Goal: Information Seeking & Learning: Check status

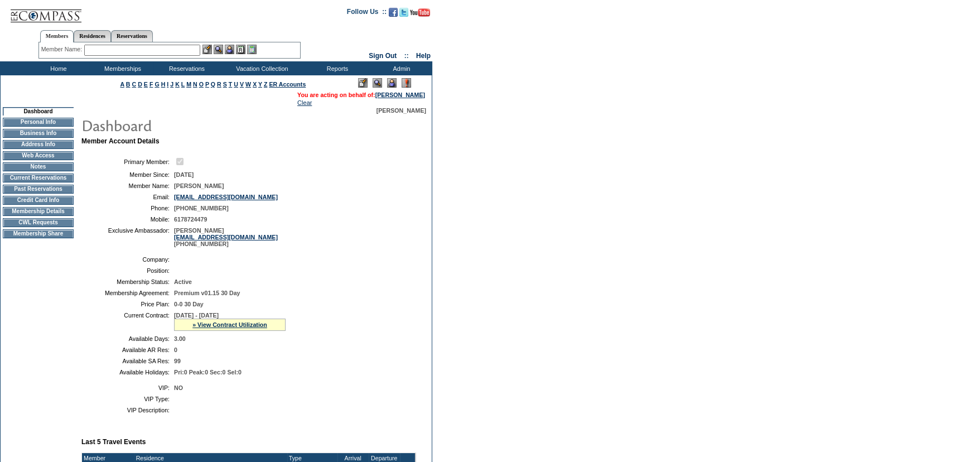
drag, startPoint x: 240, startPoint y: 187, endPoint x: 173, endPoint y: 187, distance: 67.5
click at [174, 187] on td "[PERSON_NAME]" at bounding box center [292, 185] width 237 height 7
copy span "[PERSON_NAME]"
click at [292, 263] on td at bounding box center [292, 259] width 237 height 7
drag, startPoint x: 210, startPoint y: 316, endPoint x: 173, endPoint y: 317, distance: 36.8
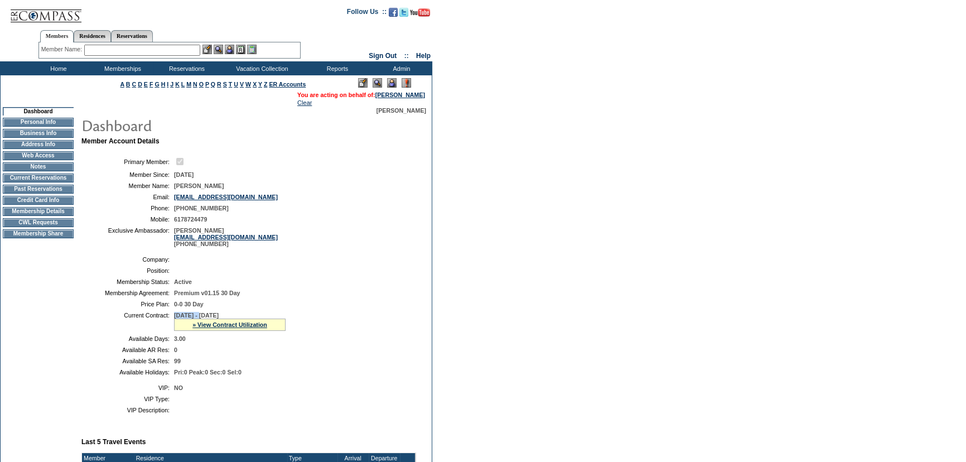
click at [174, 317] on span "[DATE] - [DATE]" at bounding box center [196, 315] width 45 height 7
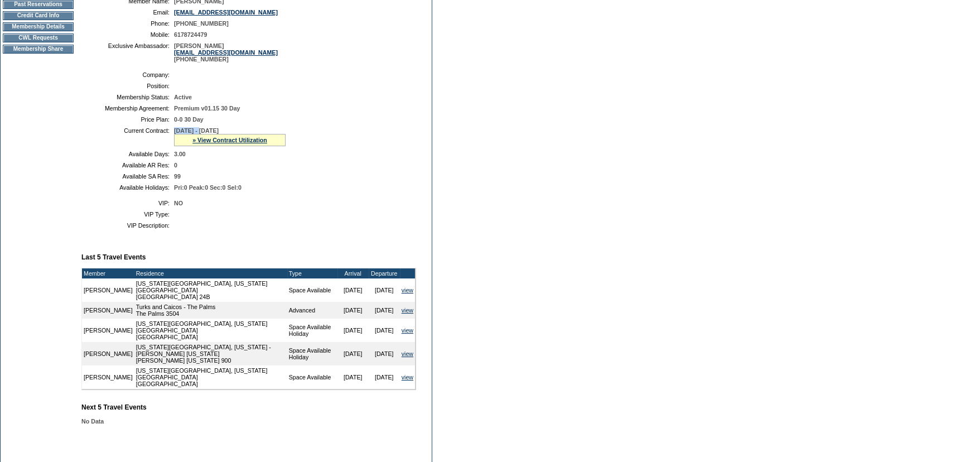
scroll to position [202, 0]
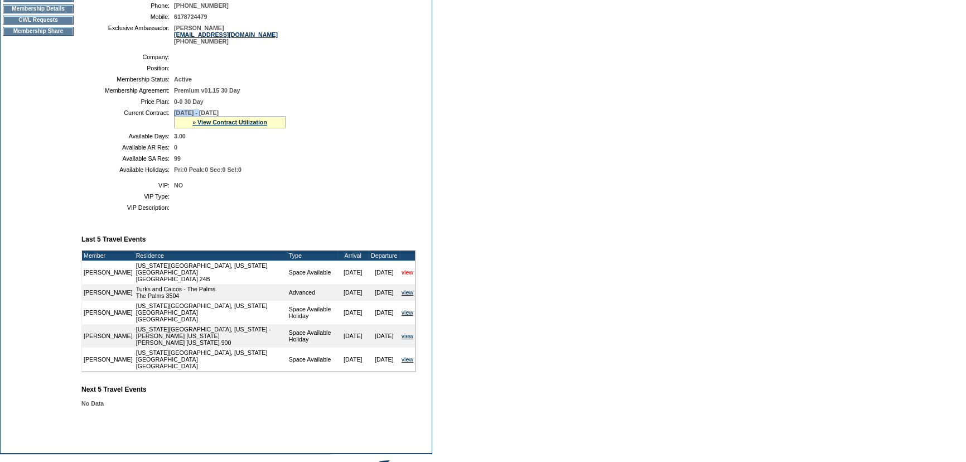
click at [406, 275] on link "view" at bounding box center [407, 272] width 12 height 7
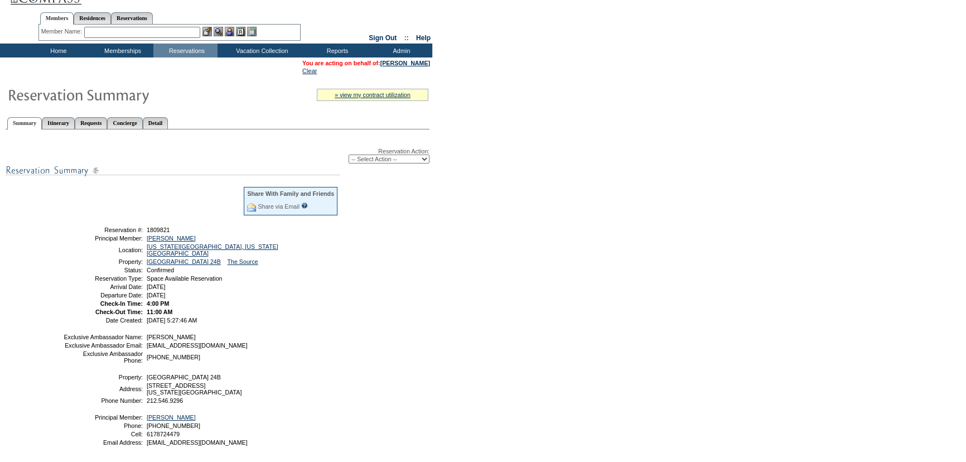
scroll to position [50, 0]
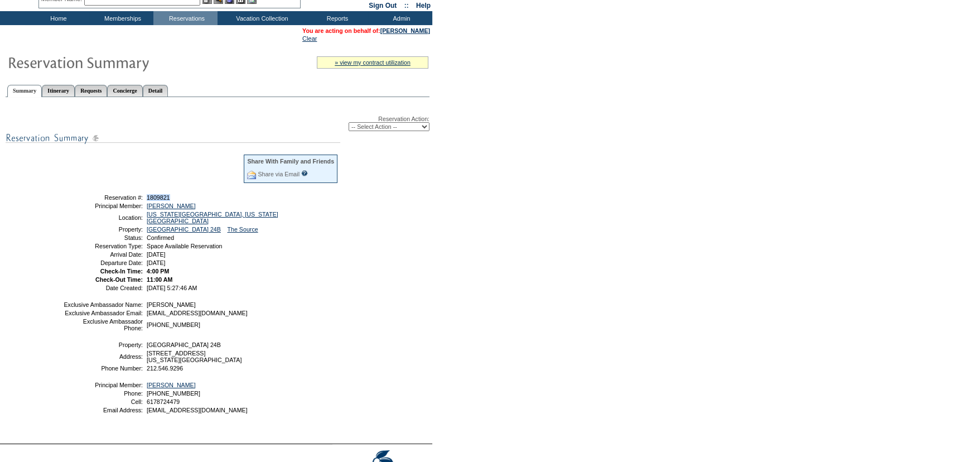
drag, startPoint x: 173, startPoint y: 197, endPoint x: 145, endPoint y: 198, distance: 27.3
click at [145, 198] on td "1809821" at bounding box center [241, 197] width 194 height 7
copy span "1809821"
click at [335, 226] on td "Park Avenue Place 24B The Source" at bounding box center [241, 229] width 194 height 7
drag, startPoint x: 114, startPoint y: 214, endPoint x: 261, endPoint y: 259, distance: 153.9
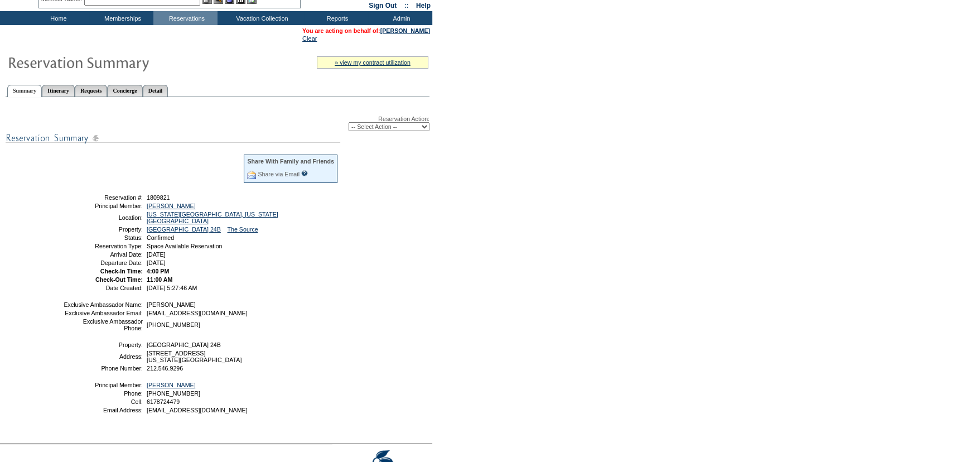
click at [261, 259] on tbody "Share With Family and Friends Share via Email Share Reservation Information Ple…" at bounding box center [200, 221] width 275 height 137
copy tbody "Location: New York City, New York - Park Avenue Place Property: Park Avenue Pla…"
click at [327, 226] on td "Park Avenue Place 24B The Source" at bounding box center [241, 229] width 194 height 7
drag, startPoint x: 114, startPoint y: 214, endPoint x: 294, endPoint y: 242, distance: 182.8
click at [294, 242] on tbody "Share With Family and Friends Share via Email Share Reservation Information Ple…" at bounding box center [200, 221] width 275 height 137
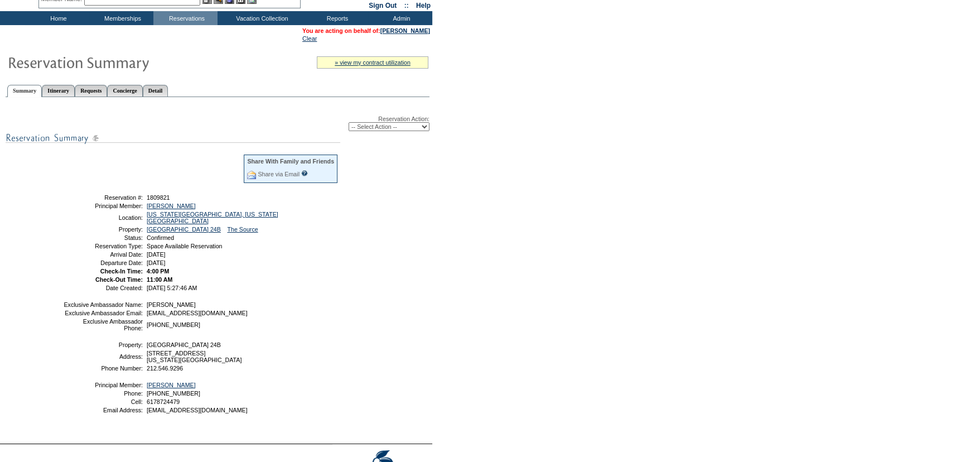
click at [294, 242] on td "Space Available Reservation" at bounding box center [241, 245] width 194 height 7
drag, startPoint x: 112, startPoint y: 215, endPoint x: 120, endPoint y: 215, distance: 7.8
click at [120, 215] on td "Location:" at bounding box center [103, 217] width 80 height 13
click at [318, 226] on td "Park Avenue Place 24B The Source" at bounding box center [241, 229] width 194 height 7
drag, startPoint x: 113, startPoint y: 215, endPoint x: 268, endPoint y: 256, distance: 159.8
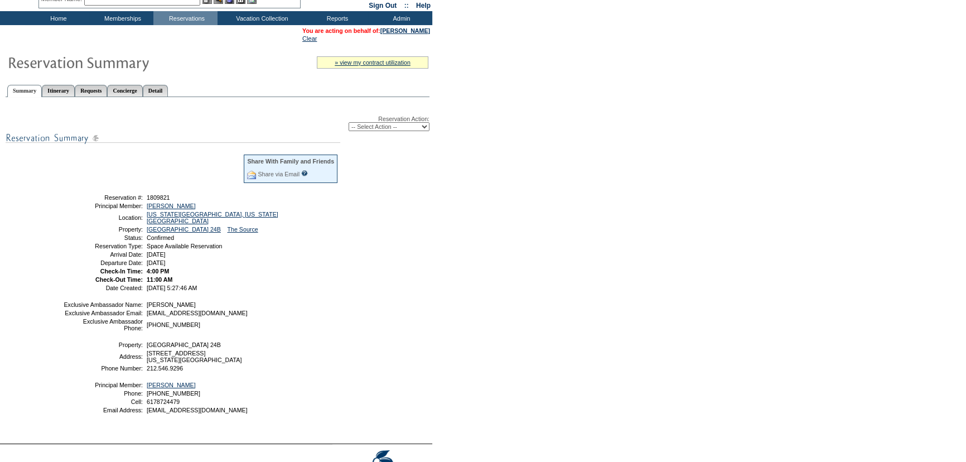
click at [268, 256] on tbody "Share With Family and Friends Share via Email Share Reservation Information Ple…" at bounding box center [200, 221] width 275 height 137
copy tbody "Location: New York City, New York - Park Avenue Place Property: Park Avenue Pla…"
click at [375, 226] on div "Reservation Action: -- Select Action -- Modify Reservation Dates Modify Reserva…" at bounding box center [218, 269] width 424 height 332
drag, startPoint x: 95, startPoint y: 197, endPoint x: 250, endPoint y: 259, distance: 167.6
click at [250, 259] on tbody "Share With Family and Friends Share via Email Share Reservation Information Ple…" at bounding box center [200, 221] width 275 height 137
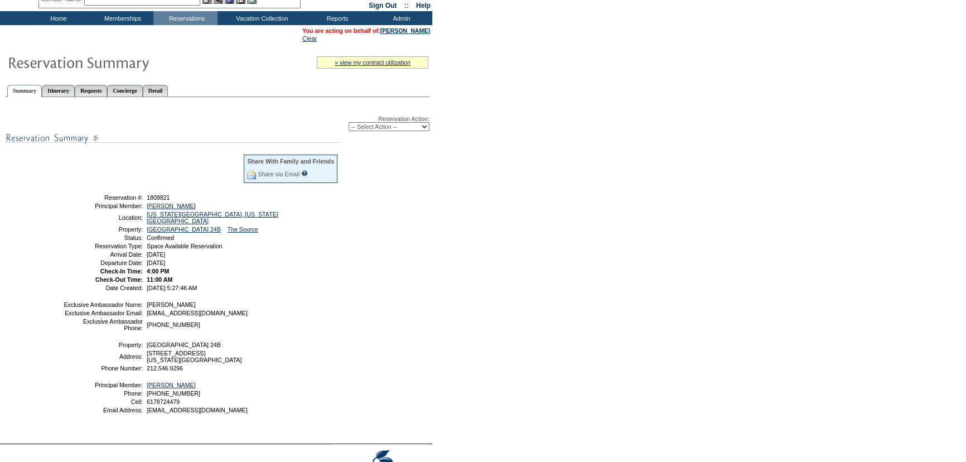
copy tbody "Reservation #: 1809821 Principal Member: Beauchesne, Bryan Location: New York C…"
click at [389, 219] on div "Reservation Action: -- Select Action -- Modify Reservation Dates Modify Reserva…" at bounding box center [218, 269] width 424 height 332
drag, startPoint x: 96, startPoint y: 197, endPoint x: 239, endPoint y: 255, distance: 153.5
click at [239, 255] on tbody "Share With Family and Friends Share via Email Share Reservation Information Ple…" at bounding box center [200, 221] width 275 height 137
copy tbody "Reservation #: 1809821 Principal Member: Beauchesne, Bryan Location: New York C…"
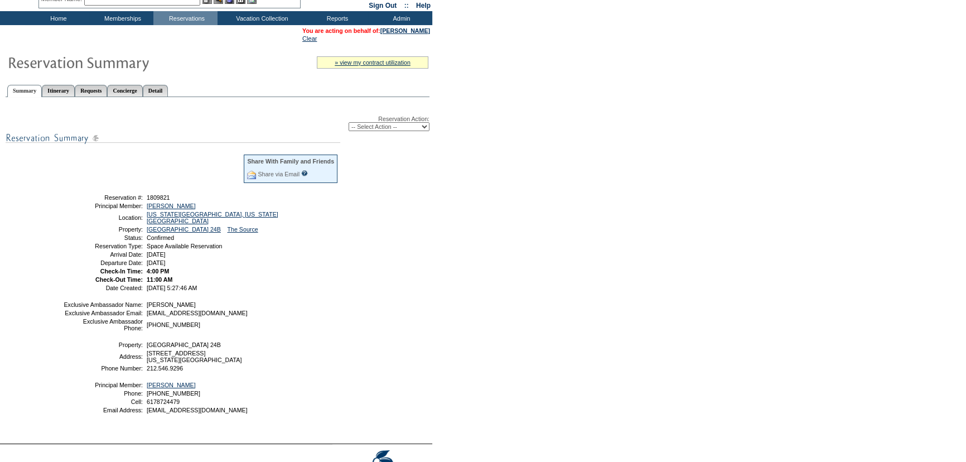
click at [324, 259] on td "Thursday, September 18, 2025" at bounding box center [241, 262] width 194 height 7
click at [345, 239] on div "Reservation Action: -- Select Action -- Modify Reservation Dates Modify Reserva…" at bounding box center [218, 269] width 424 height 332
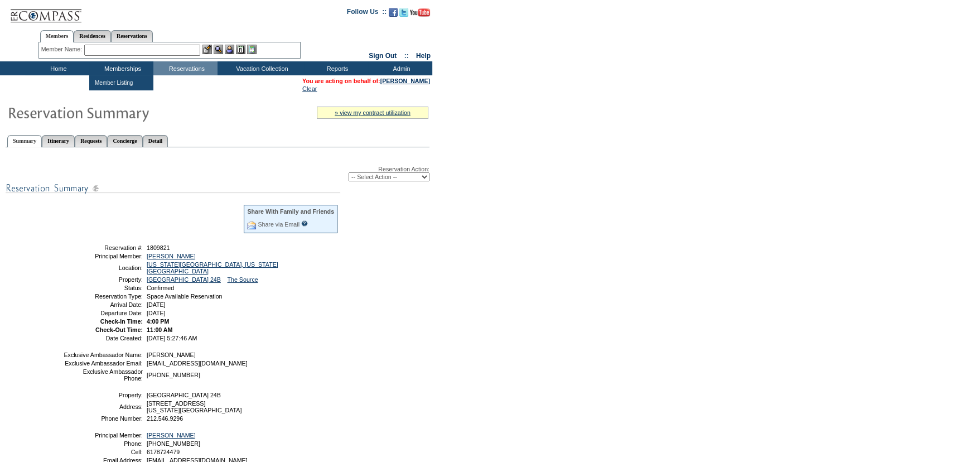
click at [153, 48] on input "text" at bounding box center [142, 50] width 116 height 11
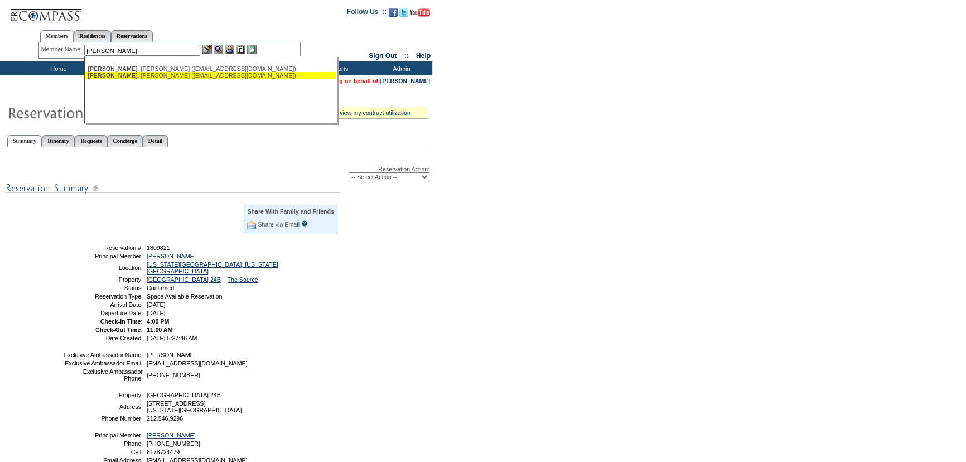
click at [150, 75] on div "Krause , Jennifer (jenkrause4@gmail.com)" at bounding box center [210, 75] width 245 height 7
type input "Krause, Jennifer (jenkrause4@gmail.com)"
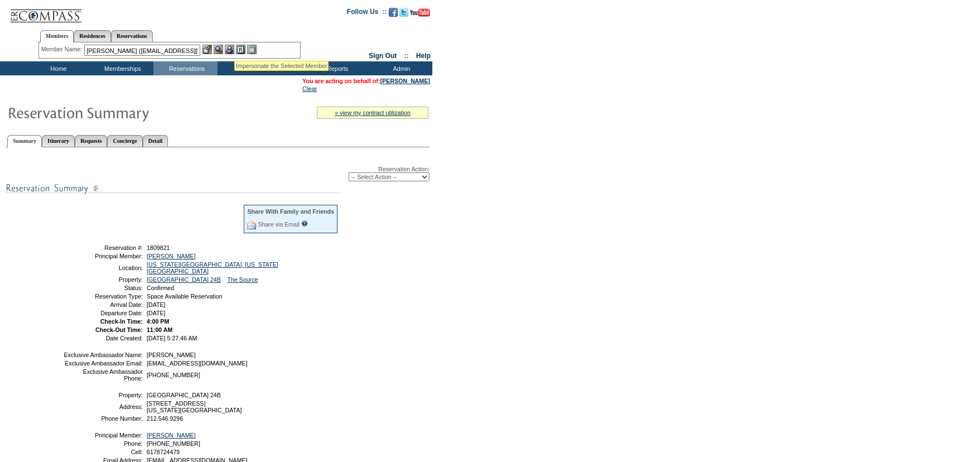
click at [232, 48] on img at bounding box center [229, 49] width 9 height 9
click at [222, 50] on img at bounding box center [218, 49] width 9 height 9
